Goal: Navigation & Orientation: Find specific page/section

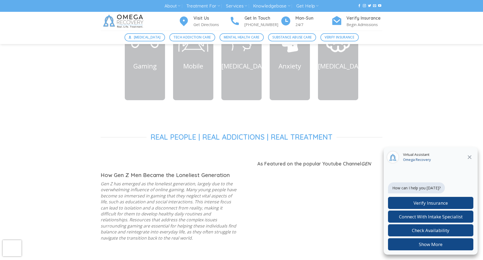
scroll to position [304, 0]
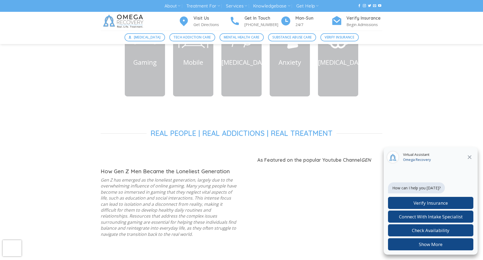
click at [468, 156] on icon at bounding box center [470, 157] width 6 height 6
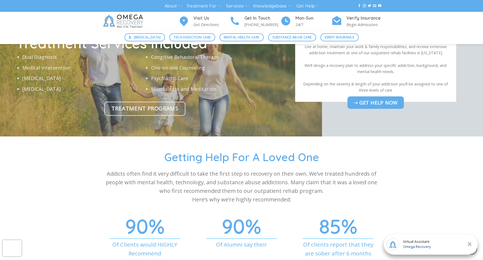
scroll to position [1815, 0]
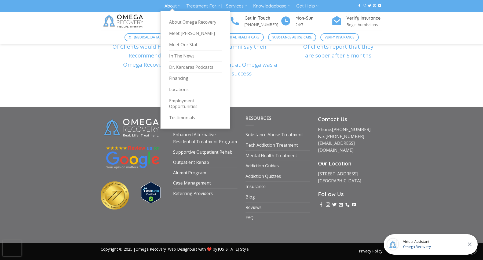
click at [178, 6] on icon at bounding box center [179, 5] width 3 height 5
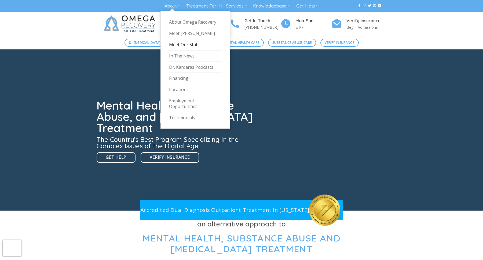
click at [178, 42] on link "Meet Our Staff" at bounding box center [195, 44] width 53 height 11
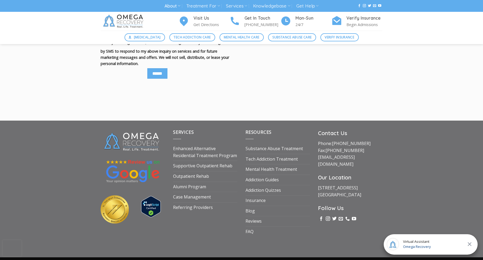
scroll to position [2617, 0]
